Goal: Task Accomplishment & Management: Manage account settings

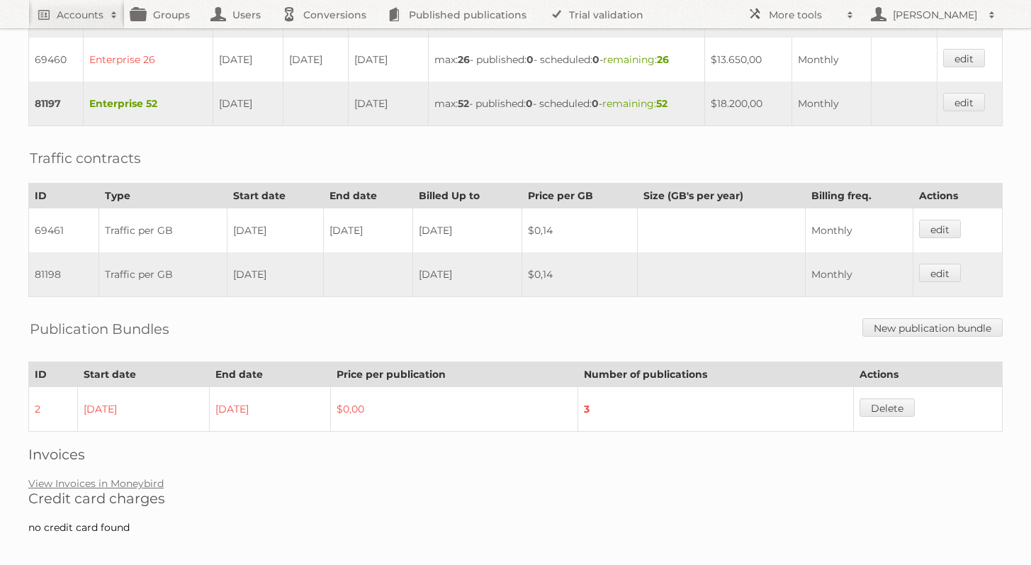
scroll to position [478, 0]
click at [140, 490] on h2 "Credit card charges" at bounding box center [515, 498] width 974 height 17
click at [143, 477] on link "View Invoices in Moneybird" at bounding box center [95, 483] width 135 height 13
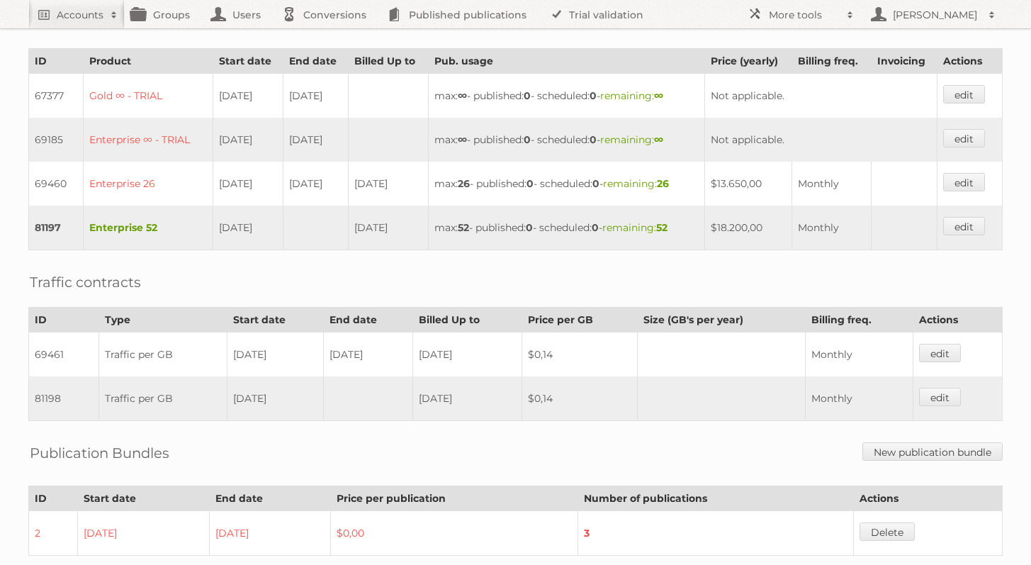
scroll to position [0, 0]
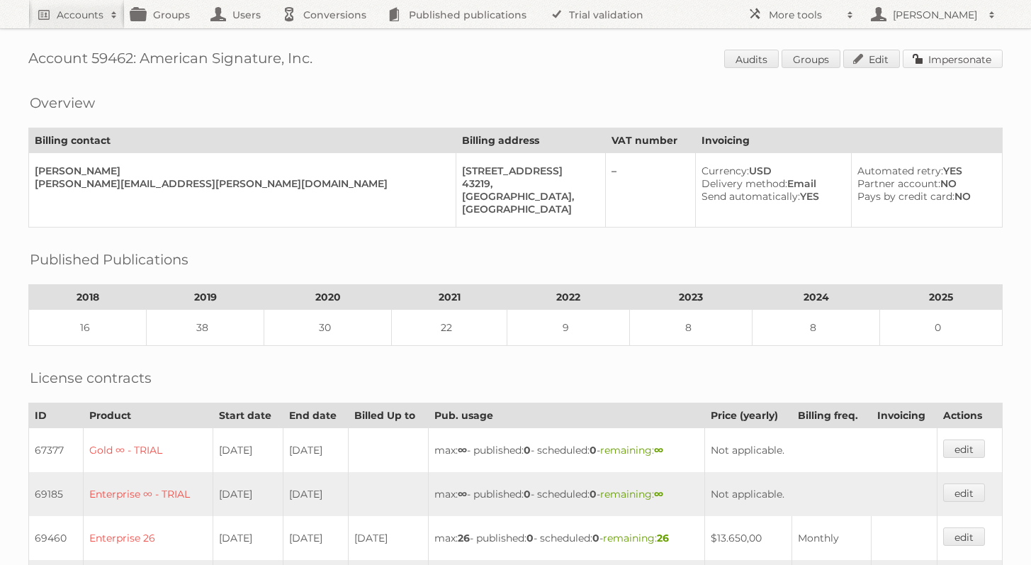
click at [943, 62] on link "Impersonate" at bounding box center [953, 59] width 100 height 18
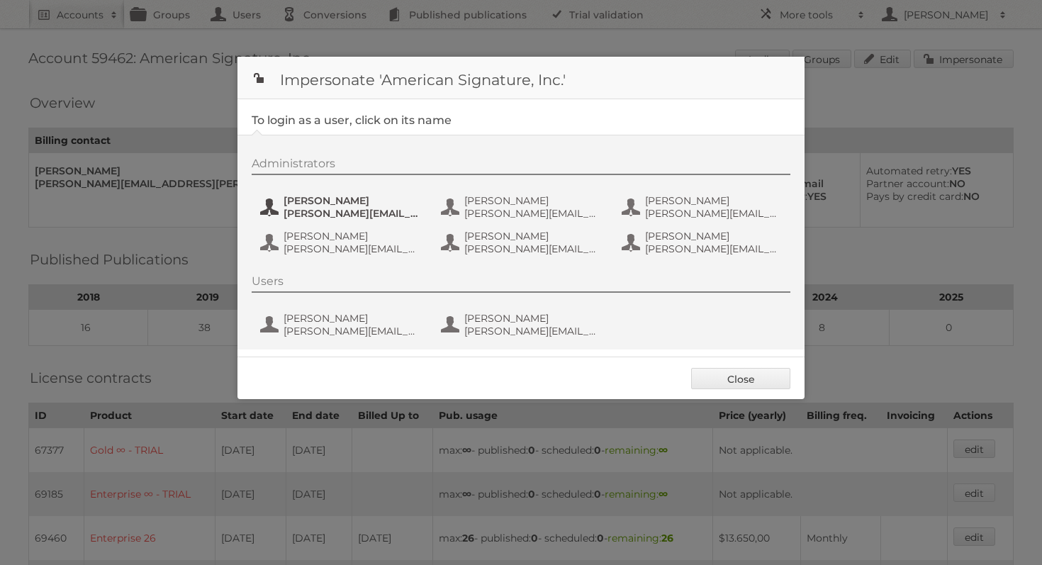
click at [335, 208] on span "brittney.miller@americansignature.com" at bounding box center [351, 213] width 137 height 13
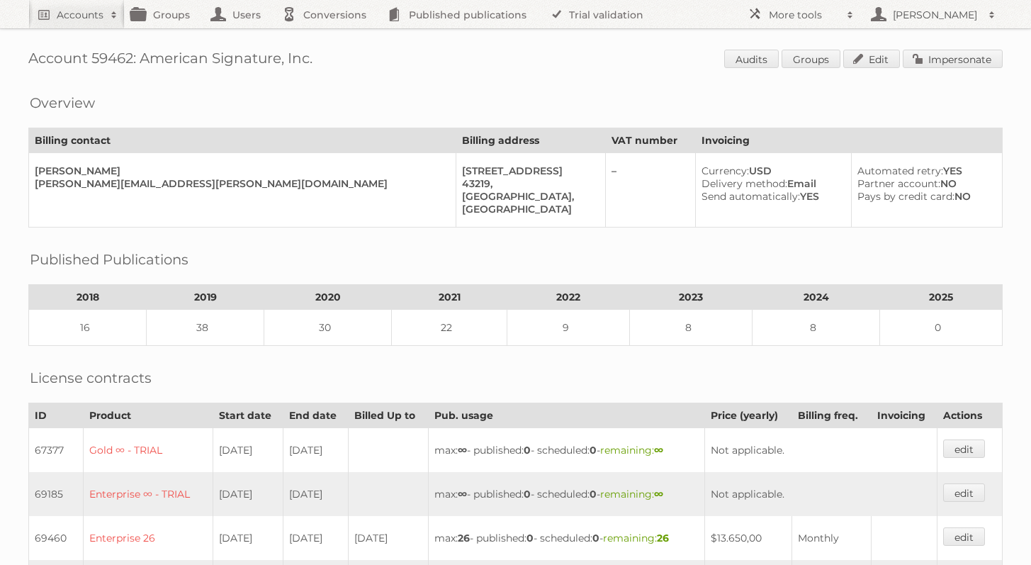
scroll to position [225, 0]
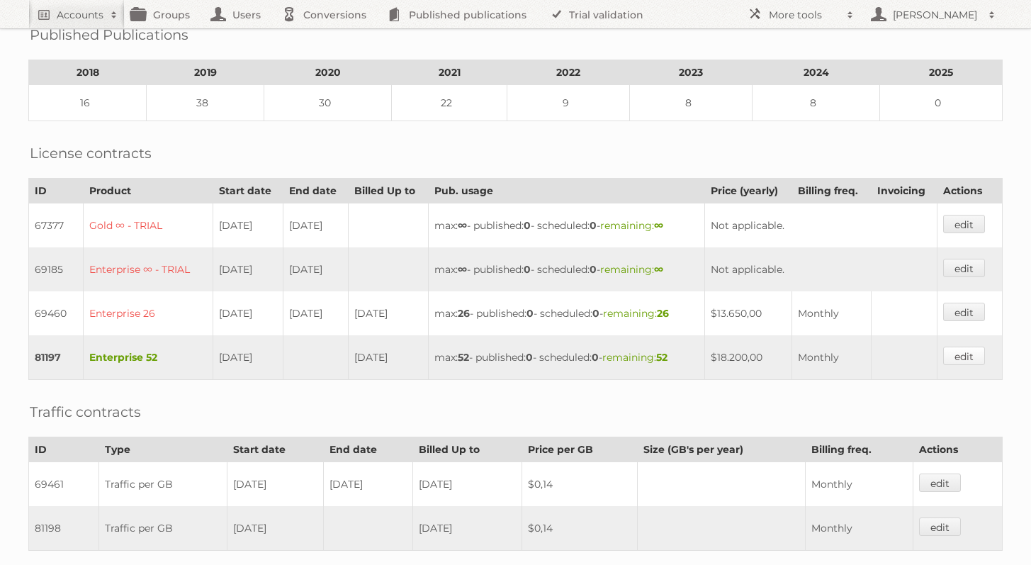
click at [977, 349] on link "edit" at bounding box center [964, 356] width 42 height 18
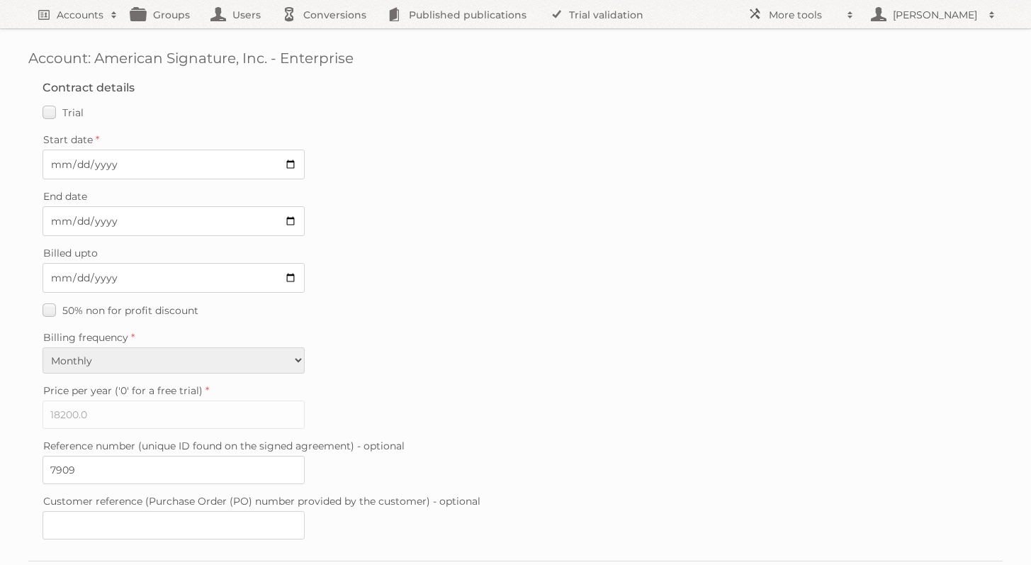
scroll to position [341, 0]
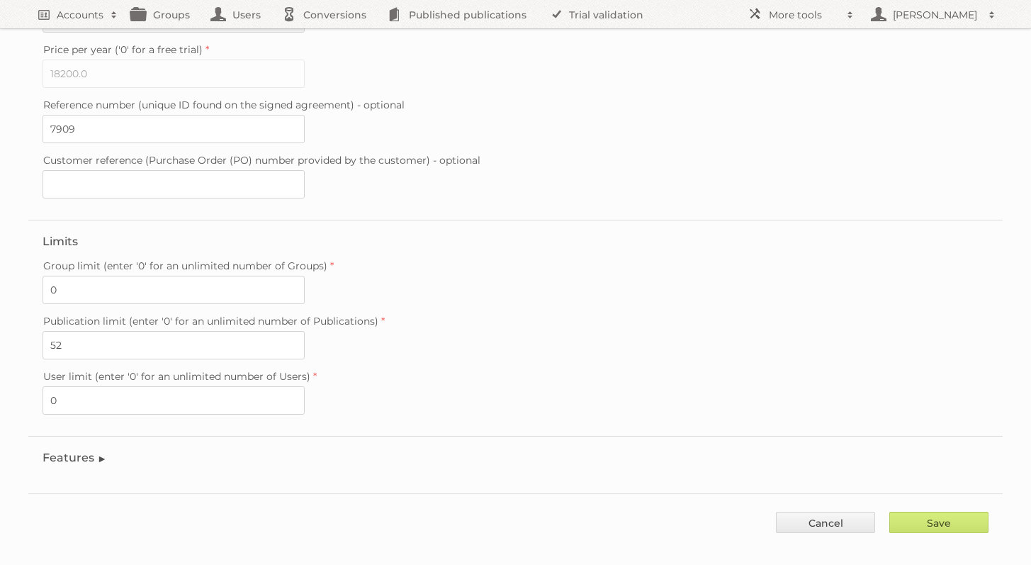
click at [85, 452] on fieldset "Features Enable accessibility text Enable account tree structure Enable analyti…" at bounding box center [515, 461] width 974 height 50
click at [89, 451] on legend "Features" at bounding box center [75, 457] width 64 height 13
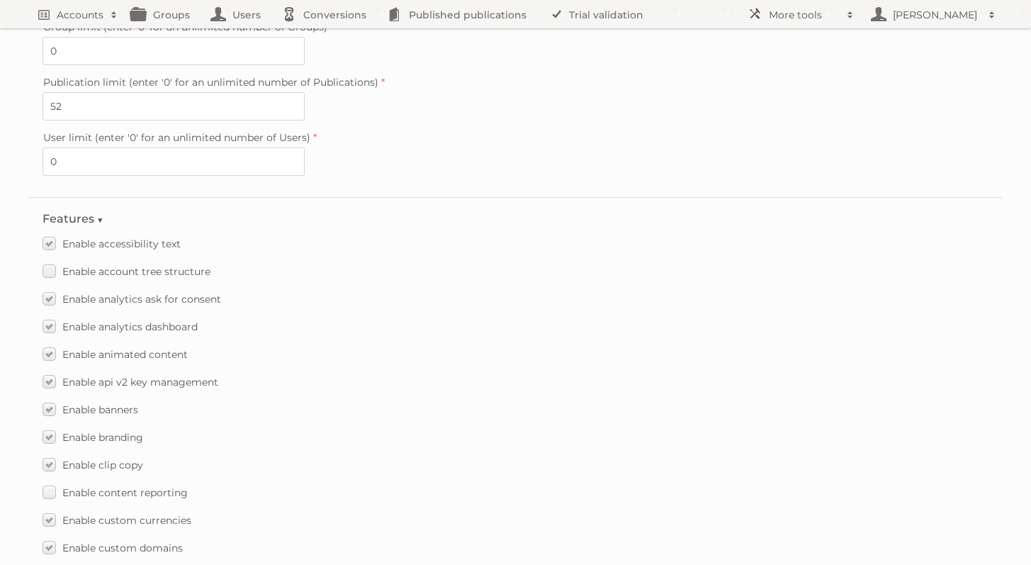
scroll to position [771, 0]
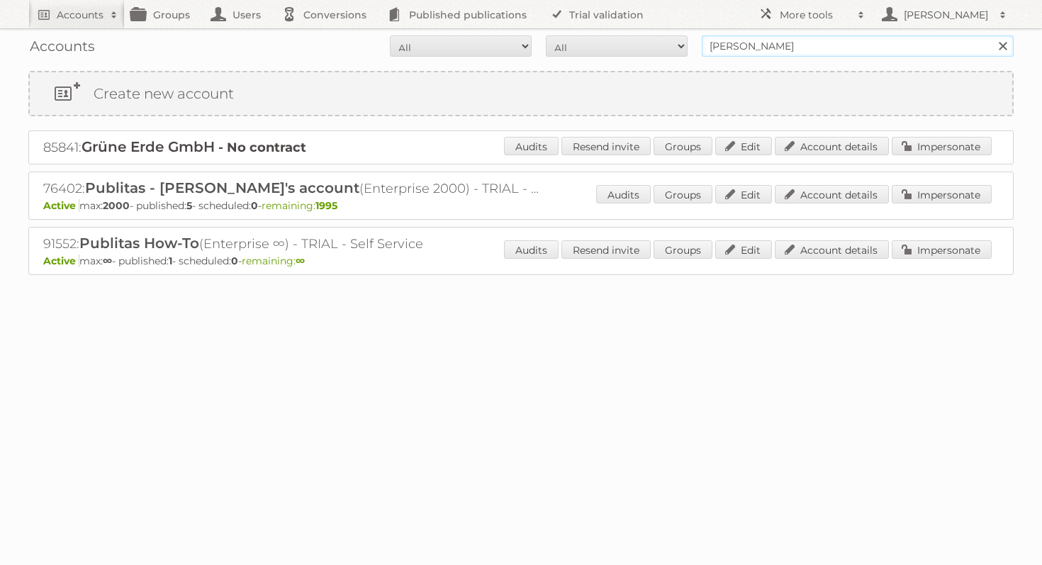
click at [782, 44] on input "agnieszka publitas" at bounding box center [858, 45] width 312 height 21
type input "american signature"
click at [991, 35] on input "Search" at bounding box center [1001, 45] width 21 height 21
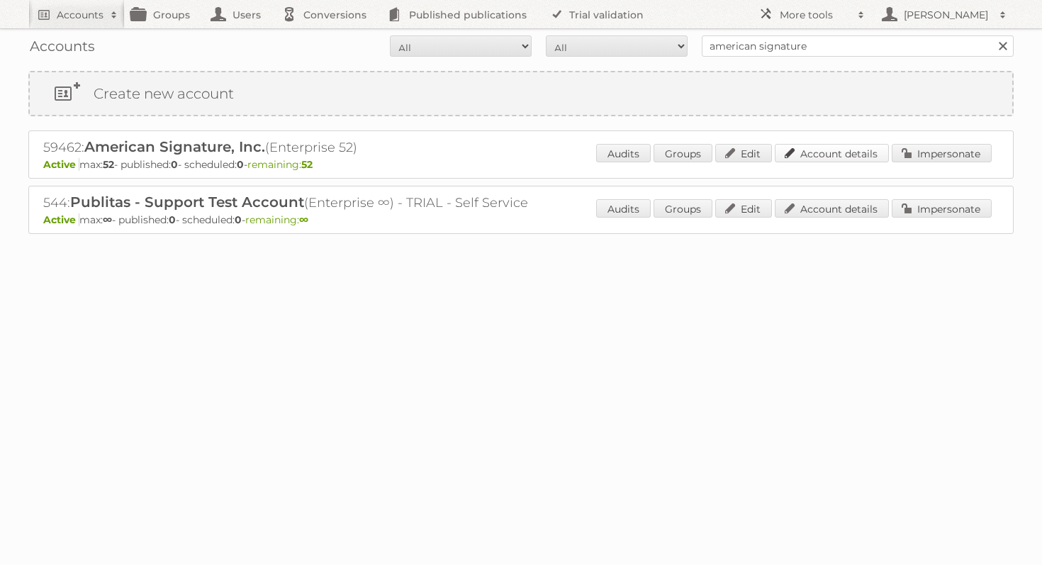
click at [833, 147] on link "Account details" at bounding box center [832, 153] width 114 height 18
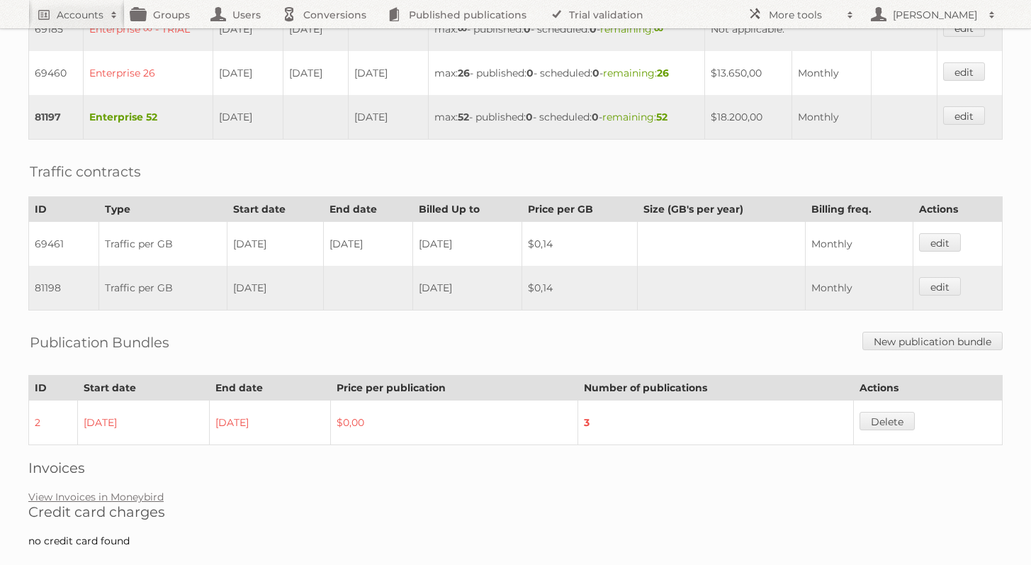
scroll to position [478, 0]
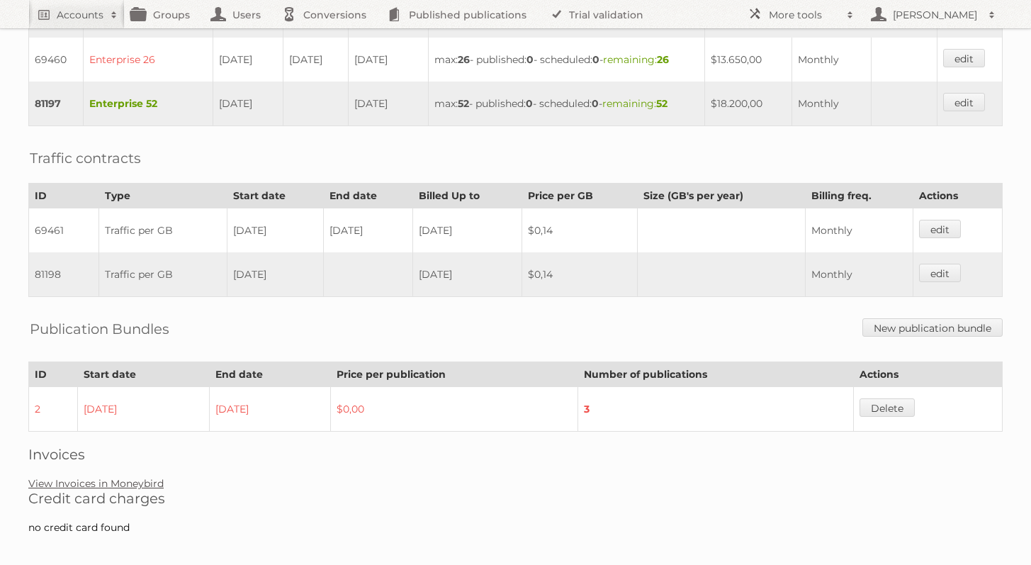
click at [128, 477] on link "View Invoices in Moneybird" at bounding box center [95, 483] width 135 height 13
